Goal: Information Seeking & Learning: Check status

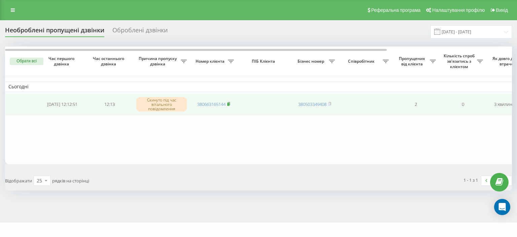
click at [230, 103] on icon at bounding box center [229, 103] width 2 height 3
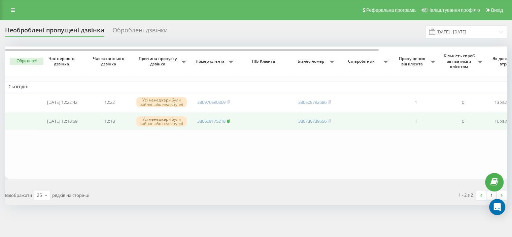
click at [229, 122] on rect at bounding box center [228, 121] width 2 height 3
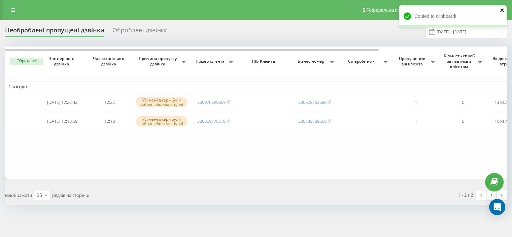
click at [503, 9] on icon "close" at bounding box center [502, 9] width 5 height 5
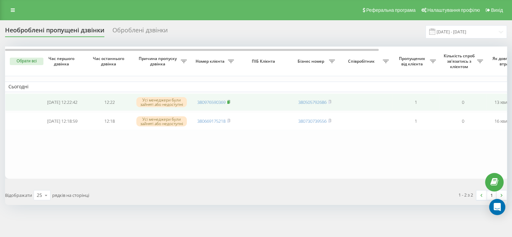
click at [229, 102] on rect at bounding box center [228, 102] width 2 height 3
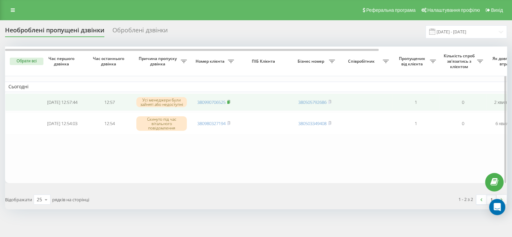
click at [229, 101] on rect at bounding box center [228, 102] width 2 height 3
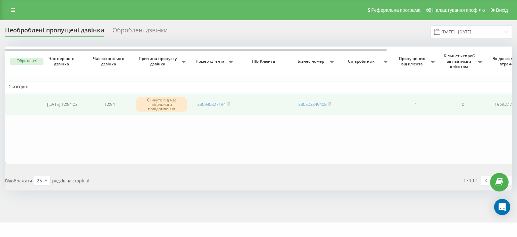
click at [232, 103] on td "380980327194" at bounding box center [213, 104] width 47 height 22
click at [228, 103] on icon at bounding box center [228, 104] width 3 height 4
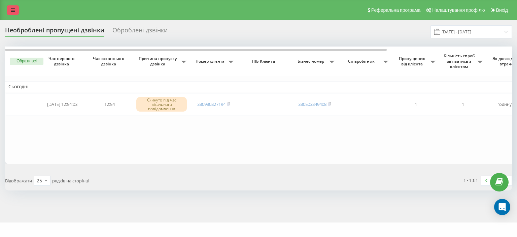
click at [10, 10] on link at bounding box center [13, 9] width 12 height 9
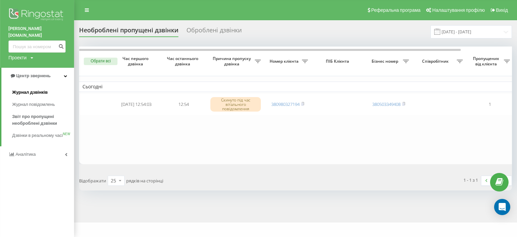
click at [30, 89] on span "Журнал дзвінків" at bounding box center [30, 92] width 36 height 7
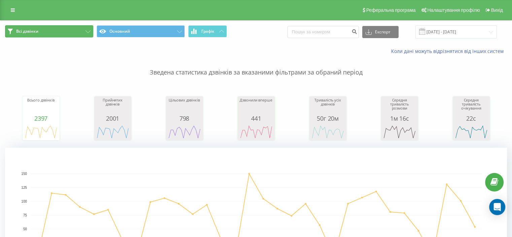
click at [85, 30] on button "Всі дзвінки" at bounding box center [49, 31] width 88 height 12
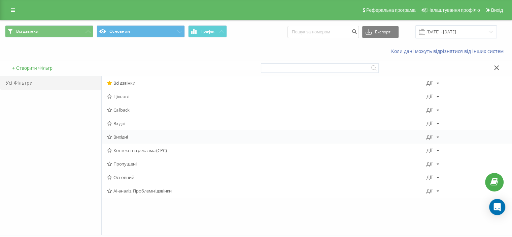
click at [121, 137] on span "Вихідні" at bounding box center [267, 136] width 320 height 5
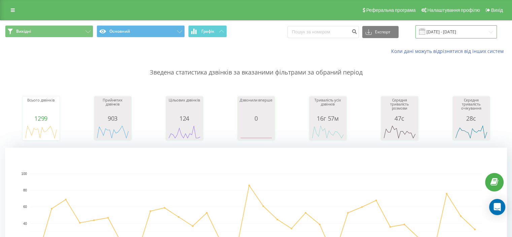
click at [457, 31] on input "20.07.2025 - 20.08.2025" at bounding box center [456, 31] width 81 height 13
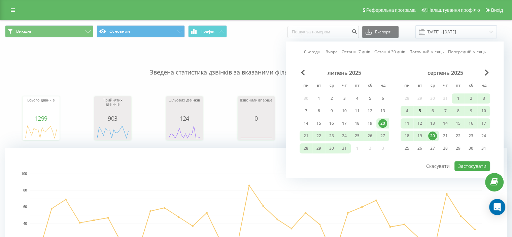
click at [420, 111] on div "5" at bounding box center [420, 110] width 9 height 9
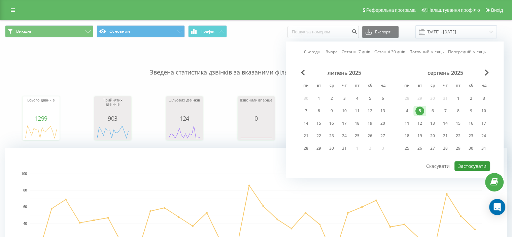
click at [471, 163] on button "Застосувати" at bounding box center [473, 166] width 36 height 10
type input "05.08.2025 - 05.08.2025"
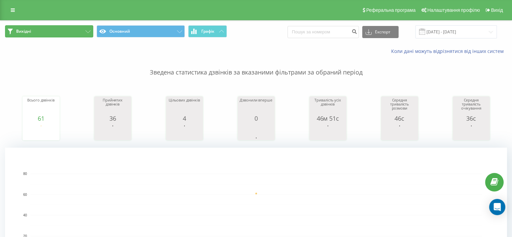
click at [89, 32] on icon at bounding box center [88, 31] width 5 height 3
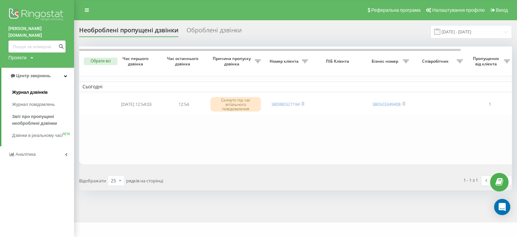
click at [31, 89] on span "Журнал дзвінків" at bounding box center [30, 92] width 36 height 7
click at [35, 89] on span "Журнал дзвінків" at bounding box center [30, 92] width 36 height 7
click at [461, 34] on input "[DATE] - [DATE]" at bounding box center [471, 31] width 81 height 13
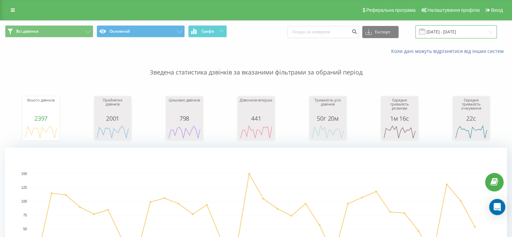
click at [444, 32] on input "[DATE] - [DATE]" at bounding box center [456, 31] width 81 height 13
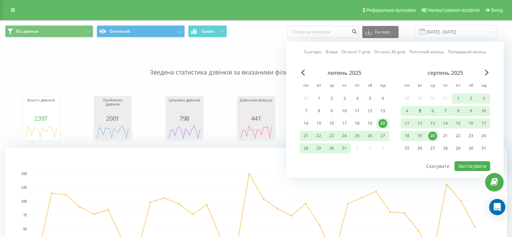
click at [419, 108] on div "5" at bounding box center [420, 110] width 9 height 9
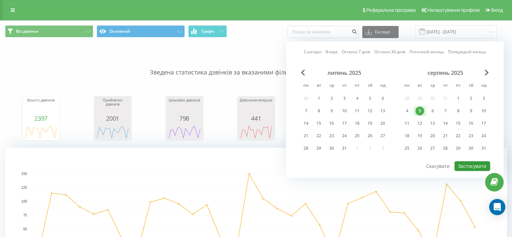
click at [466, 164] on button "Застосувати" at bounding box center [473, 166] width 36 height 10
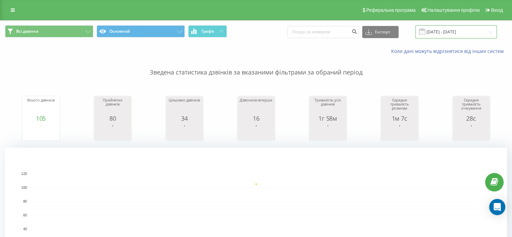
click at [456, 30] on input "[DATE] - [DATE]" at bounding box center [456, 31] width 81 height 13
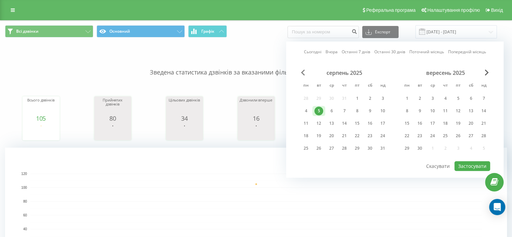
click at [304, 74] on span "Previous Month" at bounding box center [303, 72] width 4 height 6
click at [319, 133] on div "22" at bounding box center [319, 135] width 9 height 9
click at [470, 163] on button "Застосувати" at bounding box center [473, 166] width 36 height 10
type input "[DATE] - [DATE]"
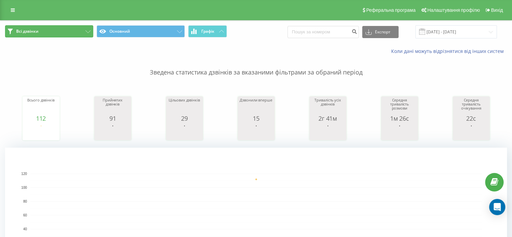
click at [88, 32] on icon at bounding box center [88, 31] width 5 height 3
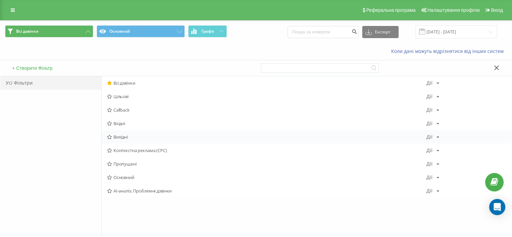
click at [116, 137] on span "Вихідні" at bounding box center [267, 136] width 320 height 5
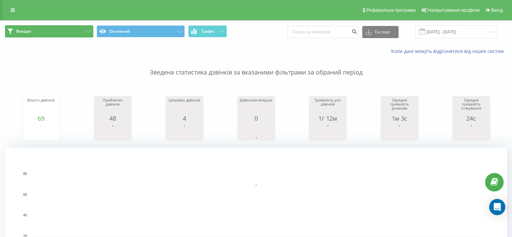
click at [89, 32] on icon at bounding box center [88, 31] width 5 height 3
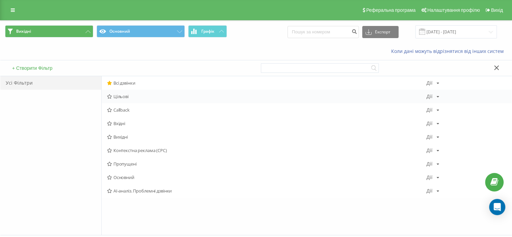
click at [117, 97] on span "Цільові" at bounding box center [267, 96] width 320 height 5
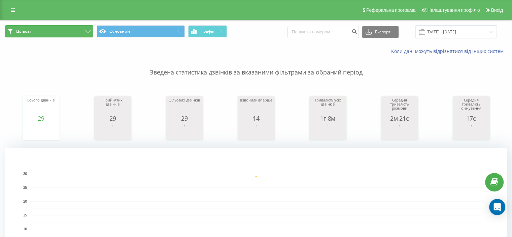
click at [87, 29] on button "Цільові" at bounding box center [49, 31] width 88 height 12
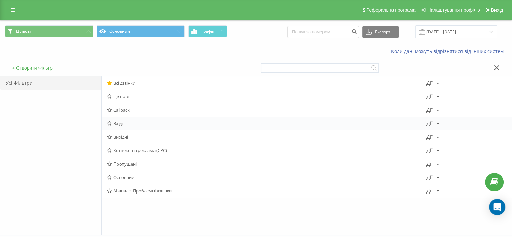
click at [124, 121] on span "Вхідні" at bounding box center [267, 123] width 320 height 5
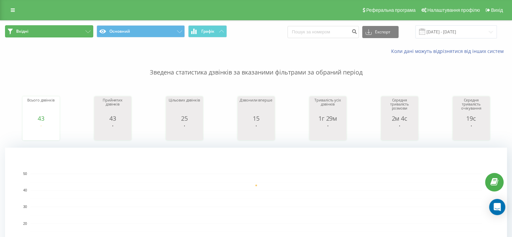
click at [87, 31] on icon at bounding box center [88, 31] width 5 height 3
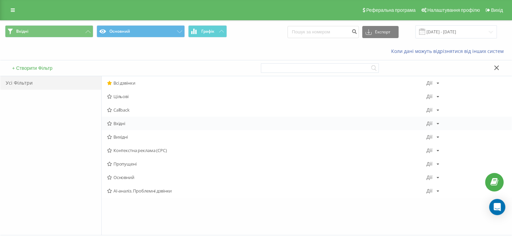
click at [126, 124] on span "Вхідні" at bounding box center [267, 123] width 320 height 5
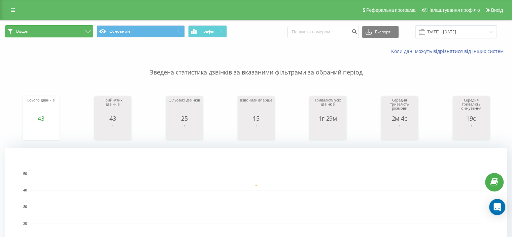
click at [87, 30] on icon at bounding box center [88, 31] width 5 height 3
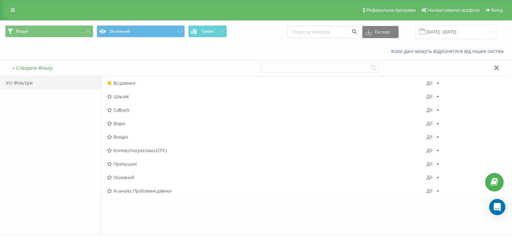
click at [121, 138] on span "Вихідні" at bounding box center [267, 136] width 320 height 5
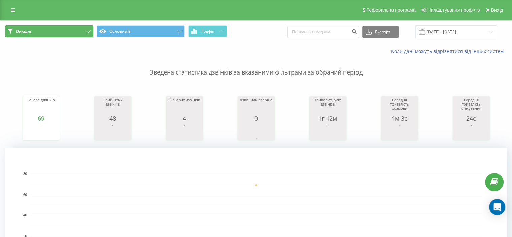
click at [86, 31] on icon at bounding box center [88, 31] width 5 height 3
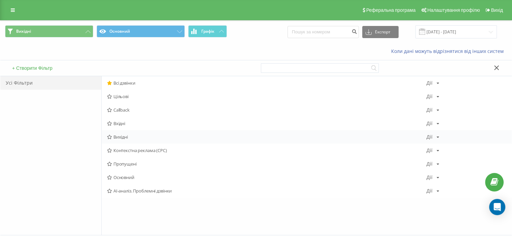
click at [122, 137] on span "Вихідні" at bounding box center [267, 136] width 320 height 5
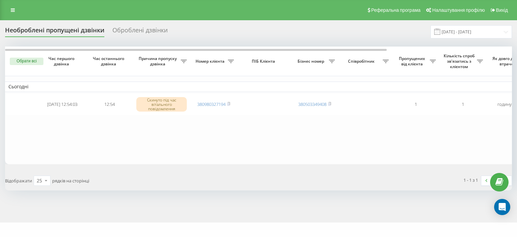
click at [15, 9] on link at bounding box center [13, 9] width 12 height 9
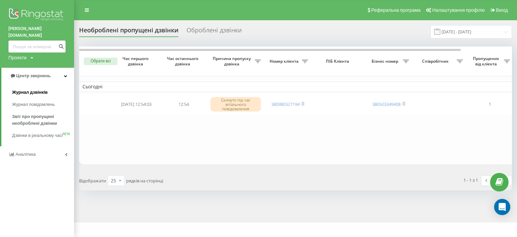
click at [47, 86] on link "Журнал дзвінків" at bounding box center [43, 92] width 62 height 12
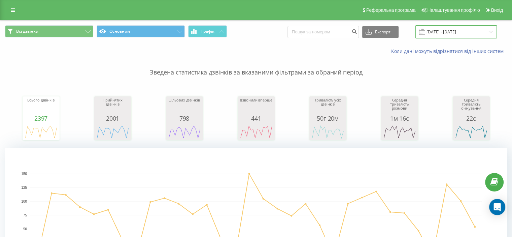
click at [449, 33] on input "[DATE] - [DATE]" at bounding box center [456, 31] width 81 height 13
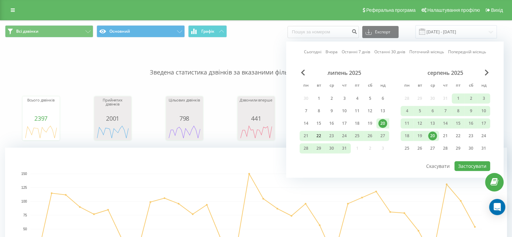
click at [318, 135] on div "22" at bounding box center [319, 135] width 9 height 9
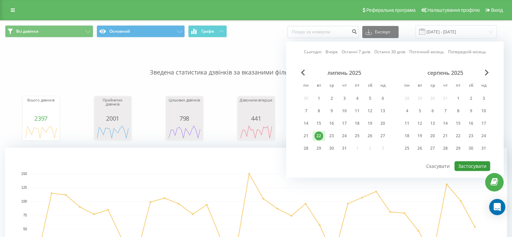
click at [461, 161] on button "Застосувати" at bounding box center [473, 166] width 36 height 10
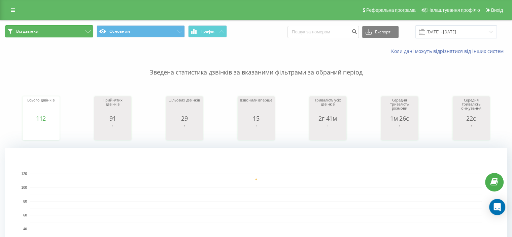
click at [86, 29] on button "Всі дзвінки" at bounding box center [49, 31] width 88 height 12
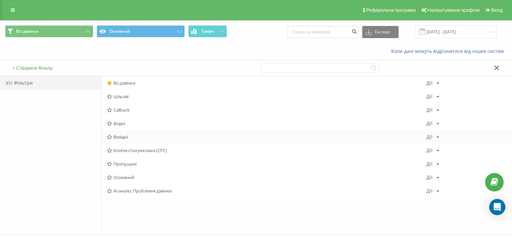
click at [126, 134] on span "Вихідні" at bounding box center [267, 136] width 320 height 5
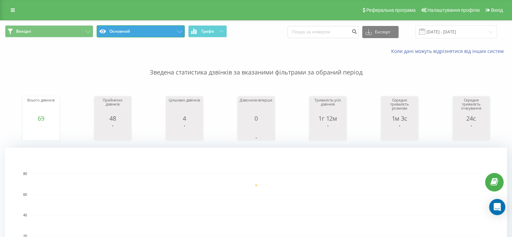
click at [174, 31] on button "Основний" at bounding box center [141, 31] width 88 height 12
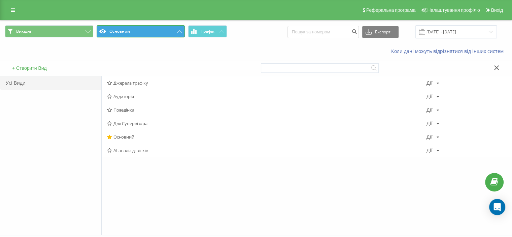
click at [175, 30] on button "Основний" at bounding box center [141, 31] width 88 height 12
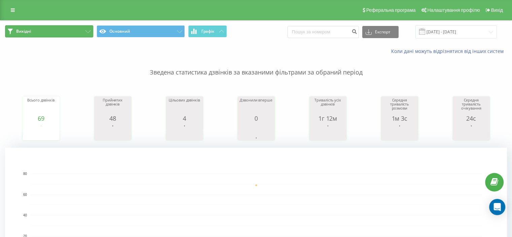
click at [88, 32] on icon at bounding box center [88, 31] width 5 height 3
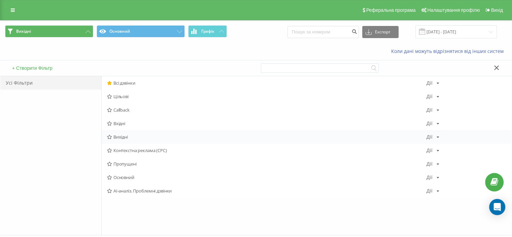
click at [128, 138] on span "Вихідні" at bounding box center [267, 136] width 320 height 5
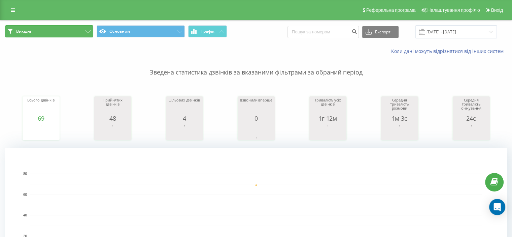
click at [88, 32] on icon at bounding box center [88, 31] width 5 height 3
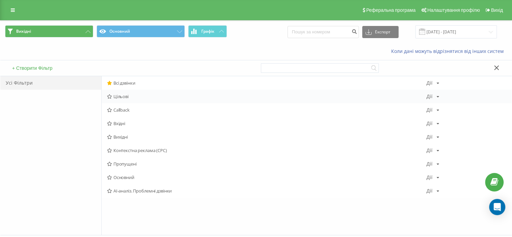
click at [119, 96] on span "Цільові" at bounding box center [267, 96] width 320 height 5
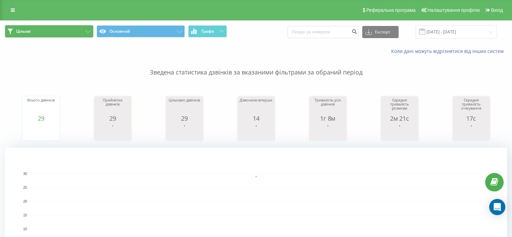
click at [88, 33] on button "Цільові" at bounding box center [49, 31] width 88 height 12
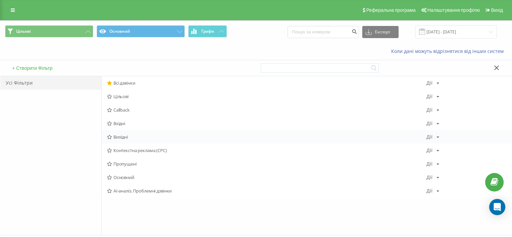
click at [127, 137] on span "Вихідні" at bounding box center [267, 136] width 320 height 5
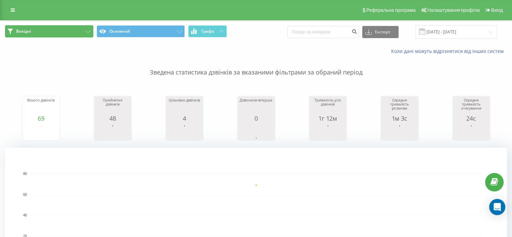
click at [86, 30] on button "Вихідні" at bounding box center [49, 31] width 88 height 12
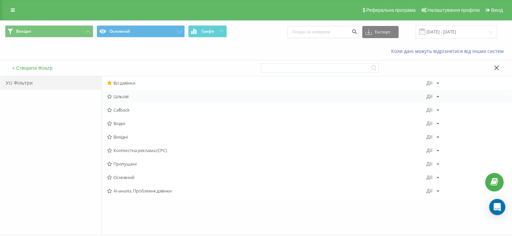
click at [116, 95] on span "Цільові" at bounding box center [267, 96] width 320 height 5
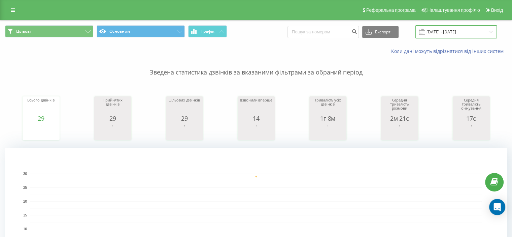
click at [461, 31] on input "[DATE] - [DATE]" at bounding box center [456, 31] width 81 height 13
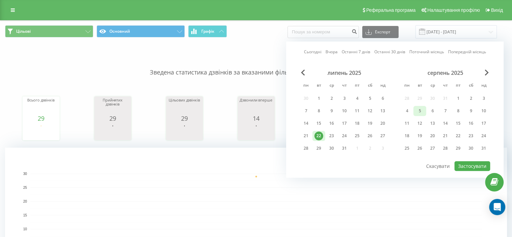
click at [419, 112] on div "5" at bounding box center [420, 110] width 9 height 9
click at [463, 161] on button "Застосувати" at bounding box center [473, 166] width 36 height 10
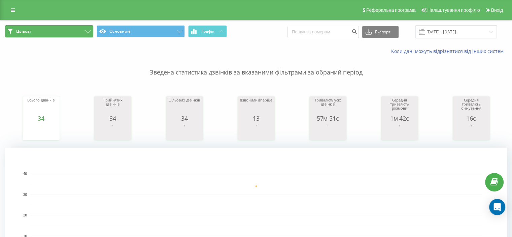
click at [82, 28] on button "Цільові" at bounding box center [49, 31] width 88 height 12
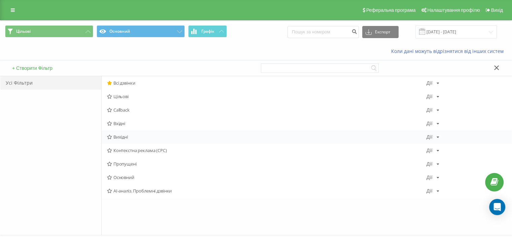
click at [116, 137] on span "Вихідні" at bounding box center [267, 136] width 320 height 5
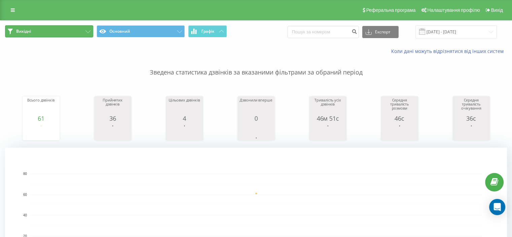
click at [87, 32] on icon at bounding box center [88, 31] width 5 height 3
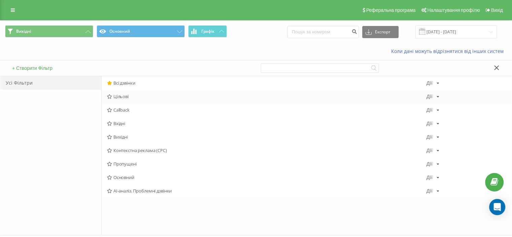
click at [118, 96] on span "Цільові" at bounding box center [267, 96] width 320 height 5
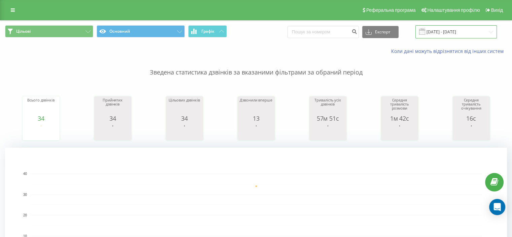
click at [445, 33] on input "[DATE] - [DATE]" at bounding box center [456, 31] width 81 height 13
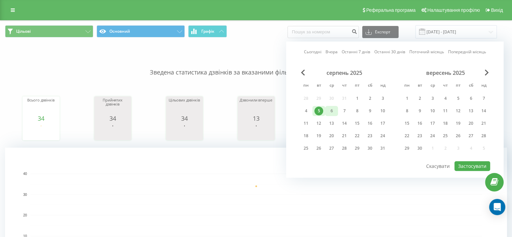
click at [330, 109] on div "6" at bounding box center [331, 110] width 9 height 9
click at [467, 163] on button "Застосувати" at bounding box center [473, 166] width 36 height 10
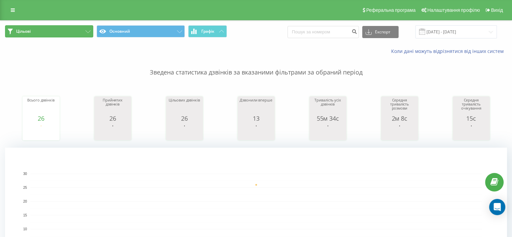
click at [85, 29] on button "Цільові" at bounding box center [49, 31] width 88 height 12
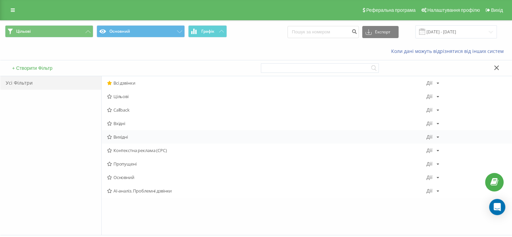
click at [125, 137] on span "Вихідні" at bounding box center [267, 136] width 320 height 5
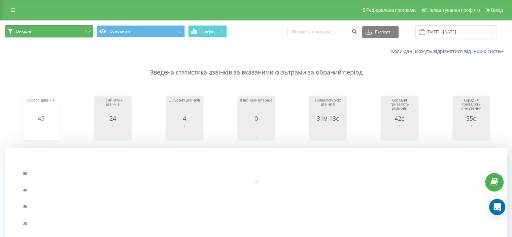
click at [84, 31] on button "Вихідні" at bounding box center [49, 31] width 88 height 12
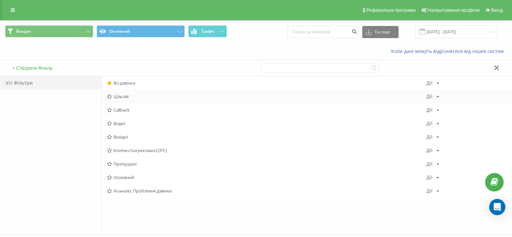
click at [120, 96] on span "Цільові" at bounding box center [267, 96] width 320 height 5
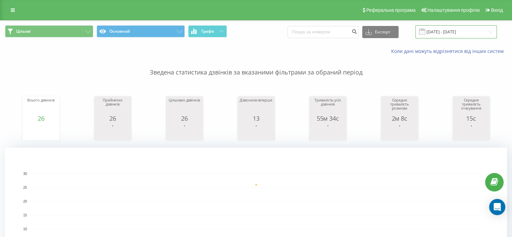
click at [435, 30] on input "[DATE] - [DATE]" at bounding box center [456, 31] width 81 height 13
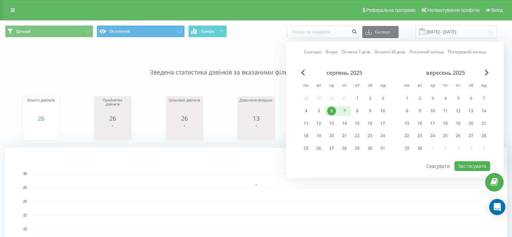
click at [344, 110] on div "7" at bounding box center [344, 110] width 9 height 9
click at [475, 163] on button "Застосувати" at bounding box center [473, 166] width 36 height 10
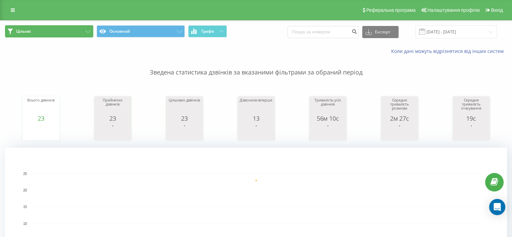
click at [89, 30] on button "Цільові" at bounding box center [49, 31] width 88 height 12
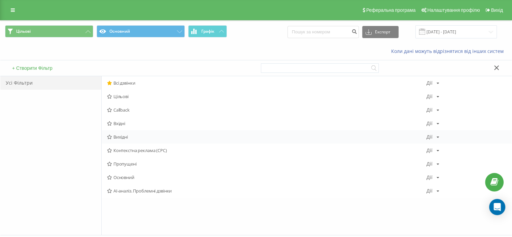
click at [116, 137] on span "Вихідні" at bounding box center [267, 136] width 320 height 5
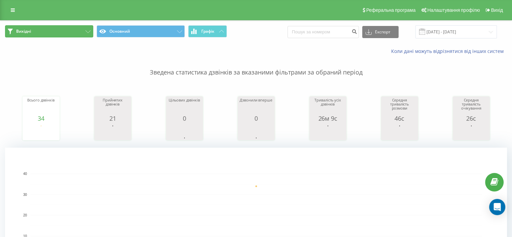
click at [83, 32] on button "Вихідні" at bounding box center [49, 31] width 88 height 12
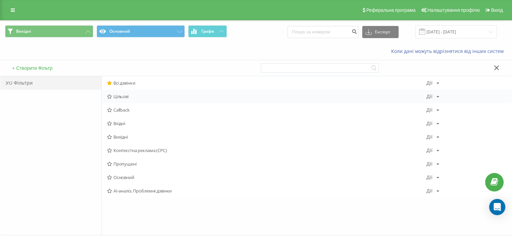
click at [123, 94] on span "Цільові" at bounding box center [267, 96] width 320 height 5
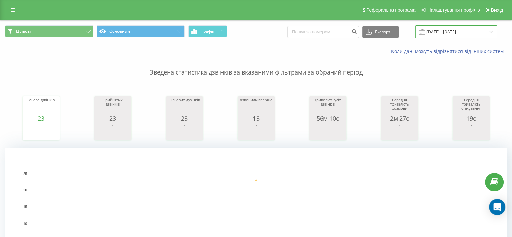
click at [469, 30] on input "[DATE] - [DATE]" at bounding box center [456, 31] width 81 height 13
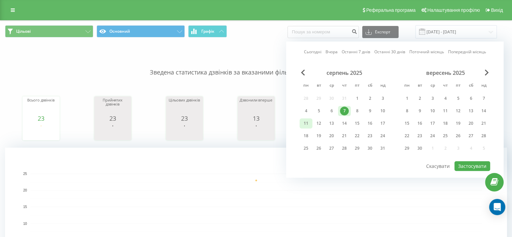
click at [307, 121] on div "11" at bounding box center [306, 123] width 9 height 9
click at [465, 163] on button "Застосувати" at bounding box center [473, 166] width 36 height 10
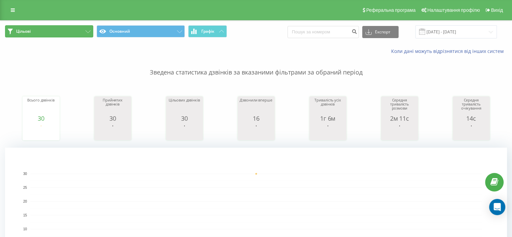
click at [82, 32] on button "Цільові" at bounding box center [49, 31] width 88 height 12
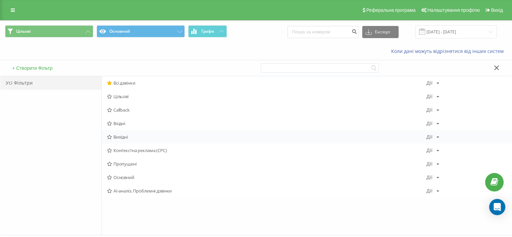
click at [113, 136] on span "Вихідні" at bounding box center [267, 136] width 320 height 5
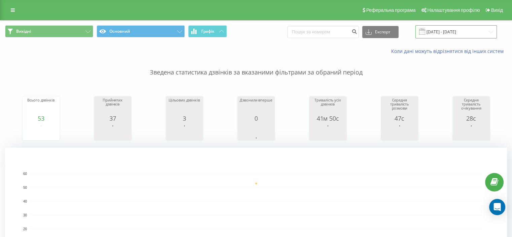
click at [435, 33] on input "[DATE] - [DATE]" at bounding box center [456, 31] width 81 height 13
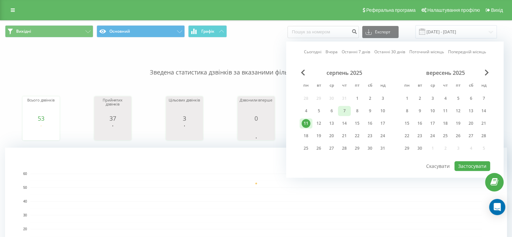
click at [346, 109] on div "7" at bounding box center [344, 110] width 9 height 9
click at [473, 161] on button "Застосувати" at bounding box center [473, 166] width 36 height 10
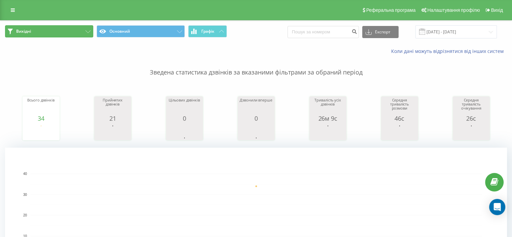
click at [87, 30] on button "Вихідні" at bounding box center [49, 31] width 88 height 12
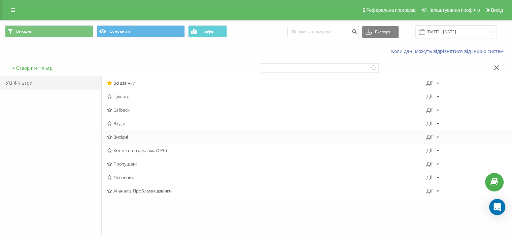
click at [125, 137] on span "Вихідні" at bounding box center [267, 136] width 320 height 5
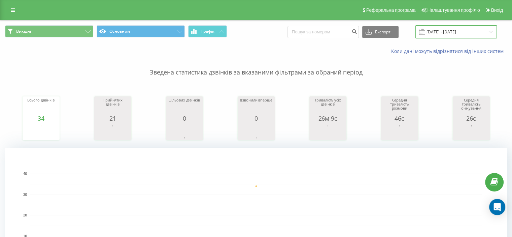
click at [450, 35] on input "[DATE] - [DATE]" at bounding box center [456, 31] width 81 height 13
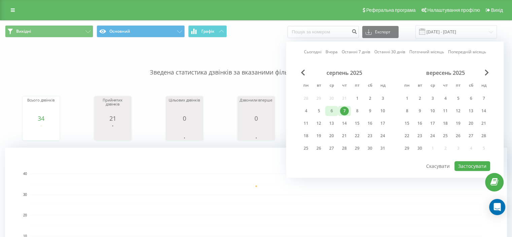
click at [331, 109] on div "6" at bounding box center [331, 110] width 9 height 9
click at [478, 166] on button "Застосувати" at bounding box center [473, 166] width 36 height 10
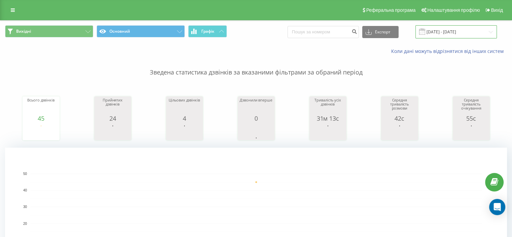
click at [454, 31] on input "[DATE] - [DATE]" at bounding box center [456, 31] width 81 height 13
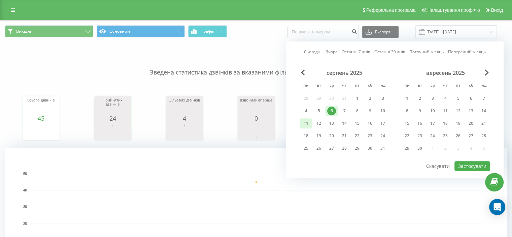
click at [306, 124] on div "11" at bounding box center [306, 123] width 9 height 9
click at [472, 161] on button "Застосувати" at bounding box center [473, 166] width 36 height 10
type input "[DATE] - [DATE]"
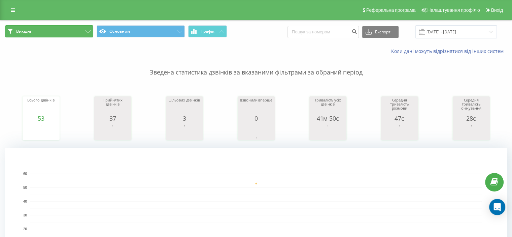
click at [71, 29] on button "Вихідні" at bounding box center [49, 31] width 88 height 12
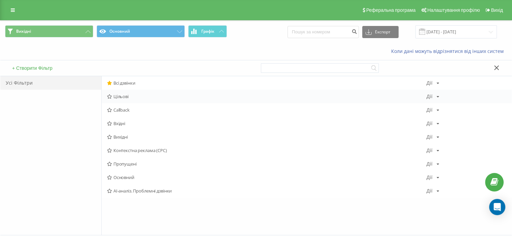
click at [123, 97] on span "Цільові" at bounding box center [267, 96] width 320 height 5
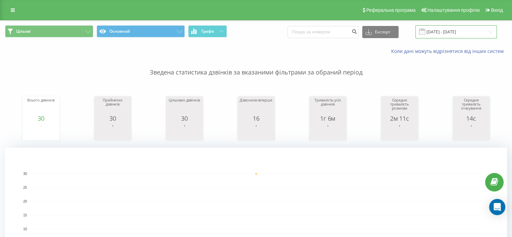
click at [449, 29] on input "[DATE] - [DATE]" at bounding box center [456, 31] width 81 height 13
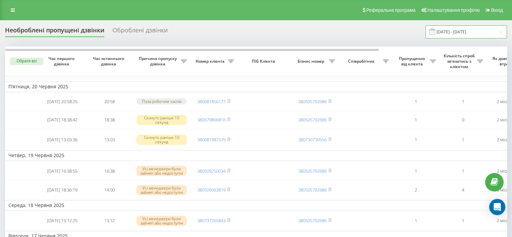
click at [451, 34] on input "20.05.2025 - 20.06.2025" at bounding box center [466, 31] width 81 height 13
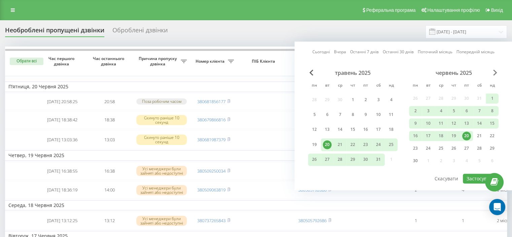
click at [493, 72] on span "Next Month" at bounding box center [495, 72] width 4 height 6
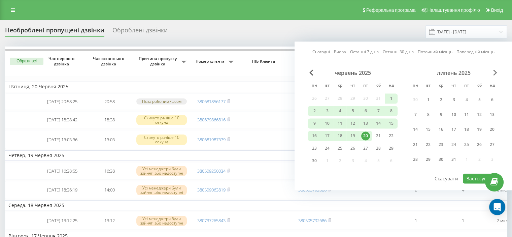
click at [493, 72] on span "Next Month" at bounding box center [495, 72] width 4 height 6
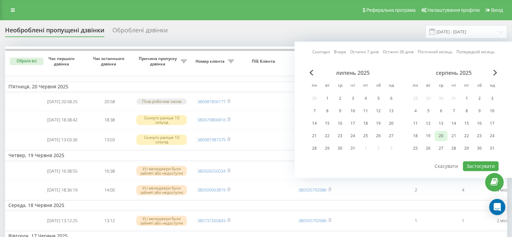
click at [443, 134] on div "20" at bounding box center [441, 135] width 9 height 9
click at [470, 161] on button "Застосувати" at bounding box center [481, 166] width 36 height 10
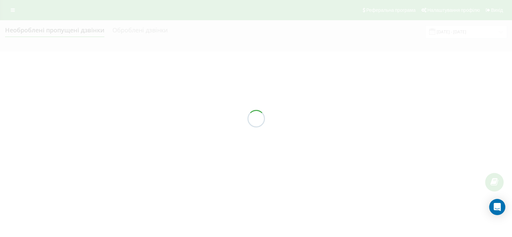
type input "20.08.2025 - 20.08.2025"
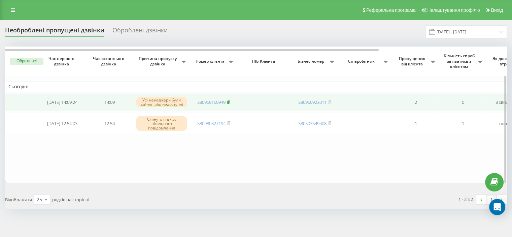
click at [230, 101] on icon at bounding box center [229, 101] width 2 height 3
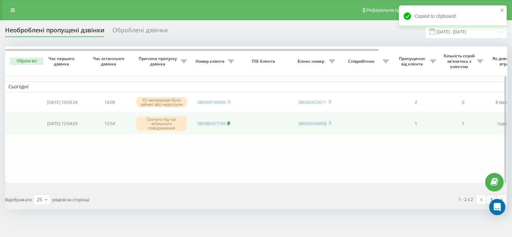
click at [229, 124] on rect at bounding box center [228, 123] width 2 height 3
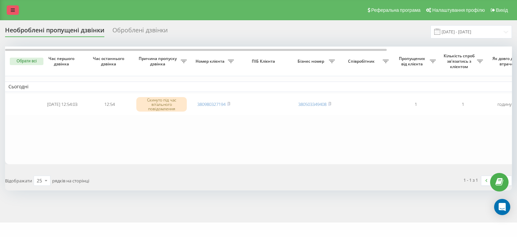
click at [17, 10] on link at bounding box center [13, 9] width 12 height 9
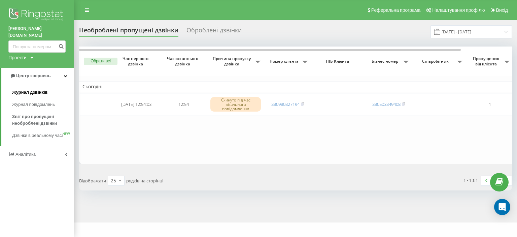
click at [44, 89] on span "Журнал дзвінків" at bounding box center [30, 92] width 36 height 7
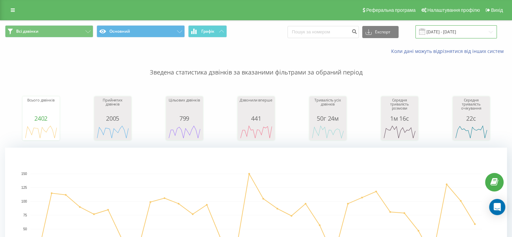
click at [442, 32] on input "[DATE] - [DATE]" at bounding box center [456, 31] width 81 height 13
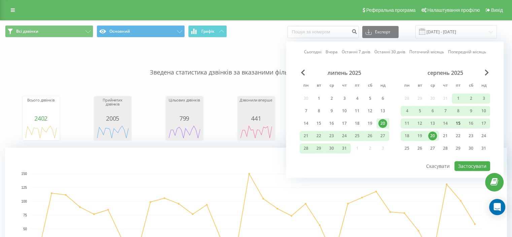
click at [459, 122] on div "15" at bounding box center [458, 123] width 9 height 9
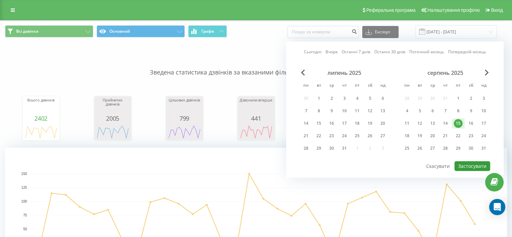
click at [463, 161] on button "Застосувати" at bounding box center [473, 166] width 36 height 10
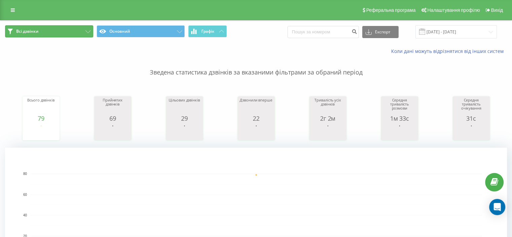
click at [86, 29] on button "Всі дзвінки" at bounding box center [49, 31] width 88 height 12
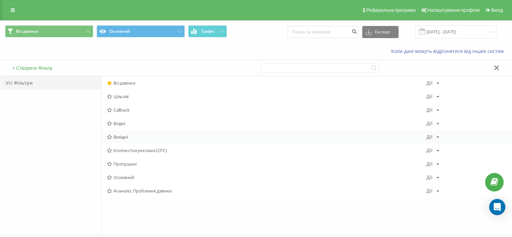
click at [116, 135] on span "Вихідні" at bounding box center [267, 136] width 320 height 5
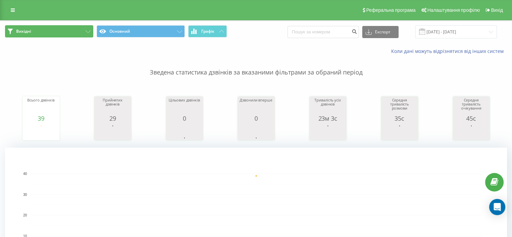
click at [88, 31] on icon at bounding box center [88, 31] width 5 height 3
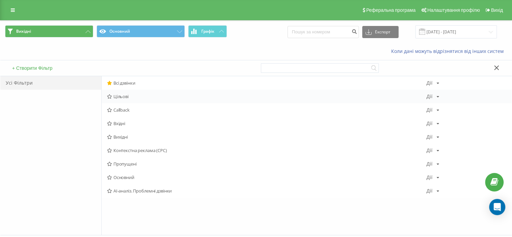
click at [120, 96] on span "Цільові" at bounding box center [267, 96] width 320 height 5
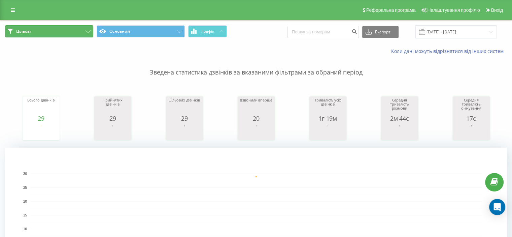
click at [89, 32] on icon at bounding box center [88, 31] width 5 height 3
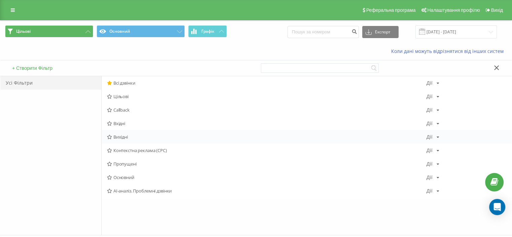
click at [126, 139] on span "Вихідні" at bounding box center [267, 136] width 320 height 5
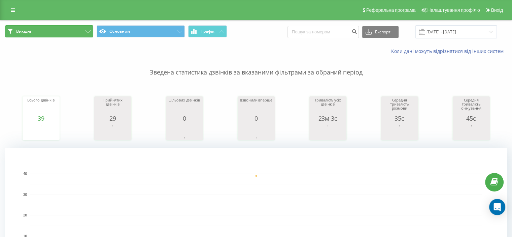
click at [84, 28] on button "Вихідні" at bounding box center [49, 31] width 88 height 12
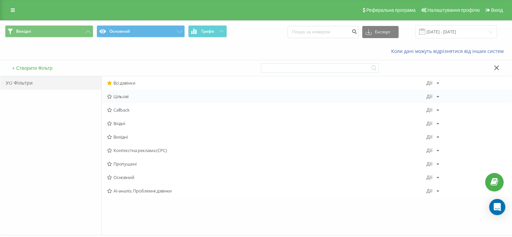
click at [118, 94] on span "Цільові" at bounding box center [267, 96] width 320 height 5
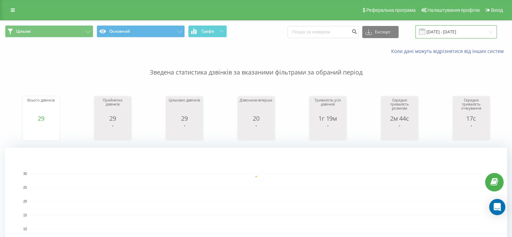
click at [436, 31] on input "15.08.2025 - 15.08.2025" at bounding box center [456, 31] width 81 height 13
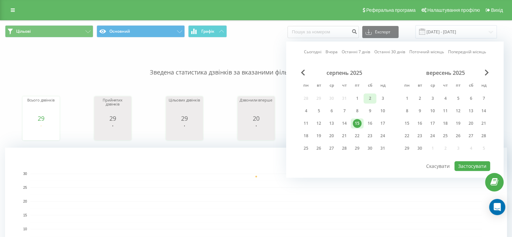
click at [368, 96] on div "2" at bounding box center [370, 98] width 9 height 9
click at [462, 163] on button "Застосувати" at bounding box center [473, 166] width 36 height 10
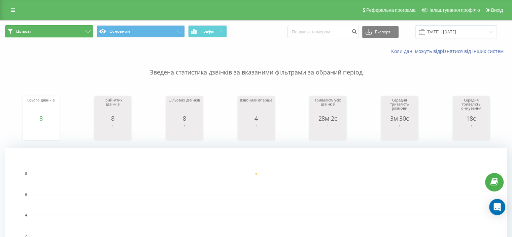
click at [88, 33] on icon at bounding box center [88, 31] width 5 height 3
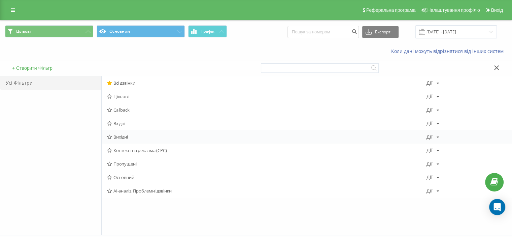
click at [126, 139] on span "Вихідні" at bounding box center [267, 136] width 320 height 5
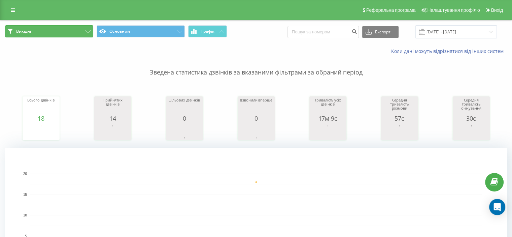
click at [90, 33] on button "Вихідні" at bounding box center [49, 31] width 88 height 12
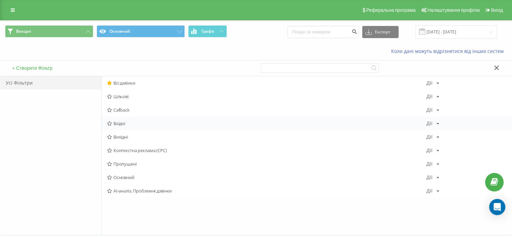
click at [123, 126] on span "Вхідні" at bounding box center [267, 123] width 320 height 5
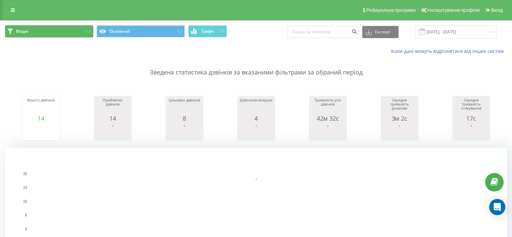
click at [87, 29] on button "Вхідні" at bounding box center [49, 31] width 88 height 12
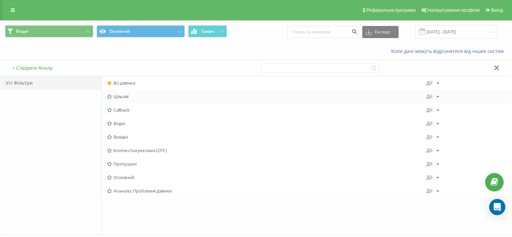
click at [128, 97] on span "Цільові" at bounding box center [267, 96] width 320 height 5
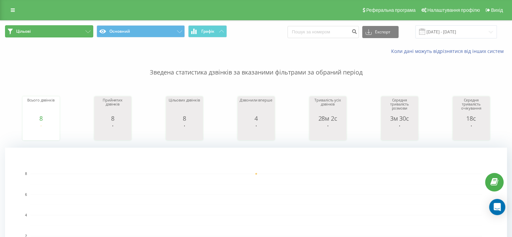
click at [86, 31] on icon at bounding box center [88, 31] width 5 height 3
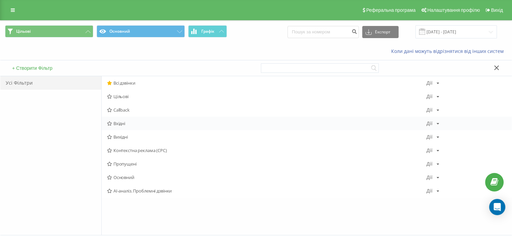
click at [127, 121] on span "Вхідні" at bounding box center [267, 123] width 320 height 5
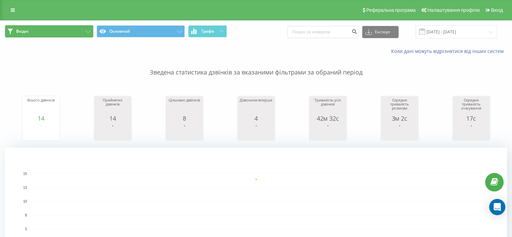
click at [89, 32] on icon at bounding box center [88, 31] width 5 height 3
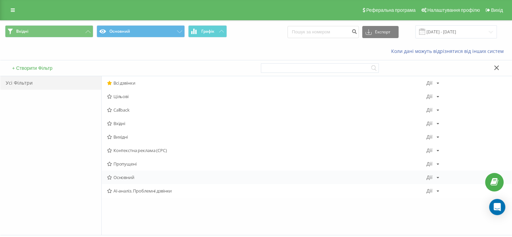
click at [131, 176] on span "Основний" at bounding box center [267, 177] width 320 height 5
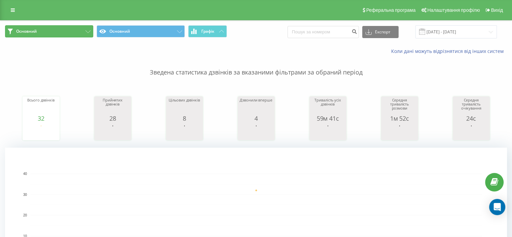
click at [87, 30] on icon at bounding box center [88, 31] width 5 height 3
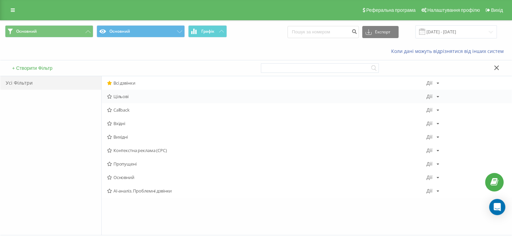
click at [127, 99] on span "Цільові" at bounding box center [267, 96] width 320 height 5
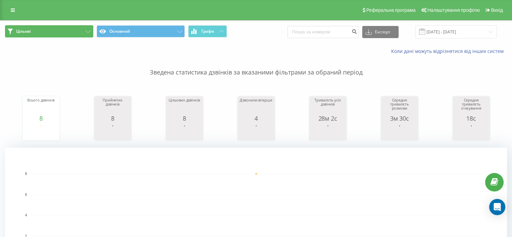
click at [86, 30] on icon at bounding box center [88, 31] width 5 height 3
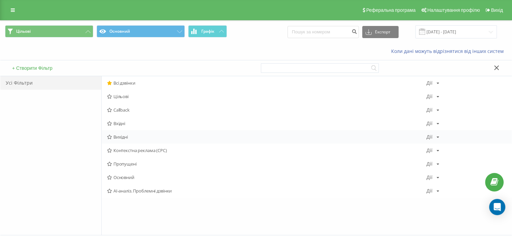
click at [127, 138] on span "Вихідні" at bounding box center [267, 136] width 320 height 5
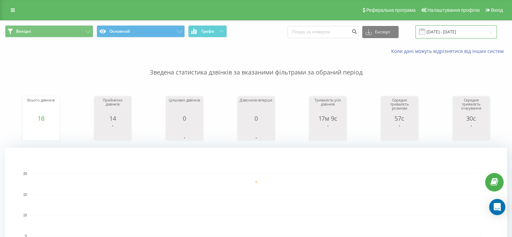
click at [443, 28] on input "02.08.2025 - 02.08.2025" at bounding box center [456, 31] width 81 height 13
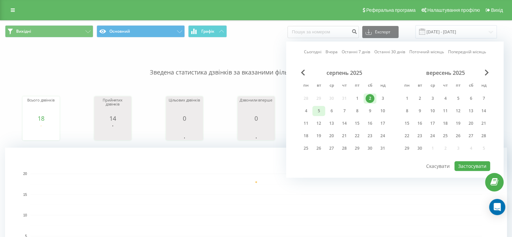
click at [319, 111] on div "5" at bounding box center [319, 110] width 9 height 9
click at [464, 165] on button "Застосувати" at bounding box center [473, 166] width 36 height 10
type input "[DATE] - [DATE]"
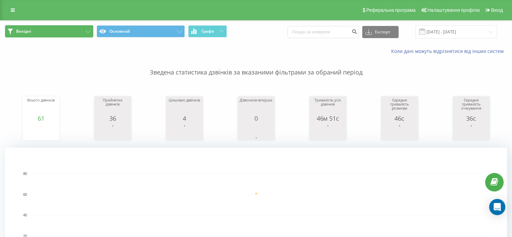
click at [88, 29] on button "Вихідні" at bounding box center [49, 31] width 88 height 12
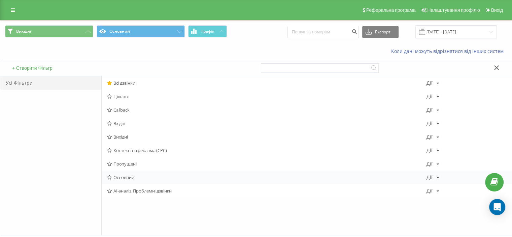
click at [126, 175] on span "Основний" at bounding box center [267, 177] width 320 height 5
